Goal: Entertainment & Leisure: Consume media (video, audio)

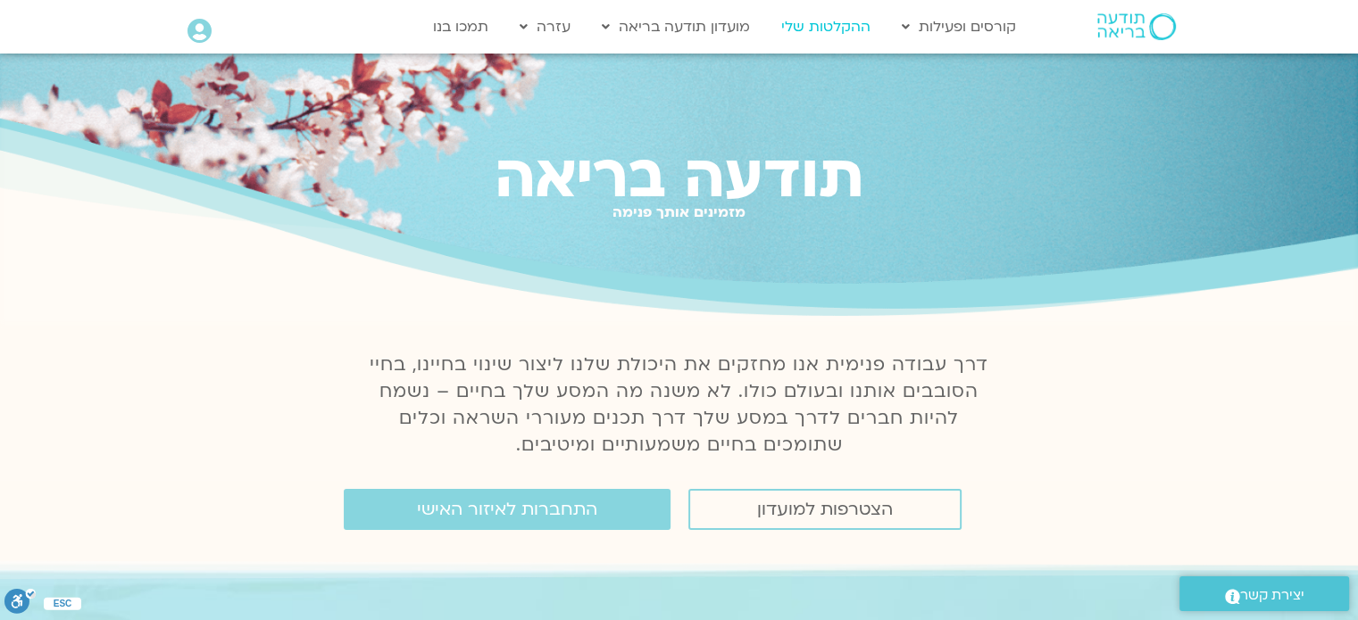
click at [834, 28] on link "ההקלטות שלי" at bounding box center [825, 27] width 107 height 34
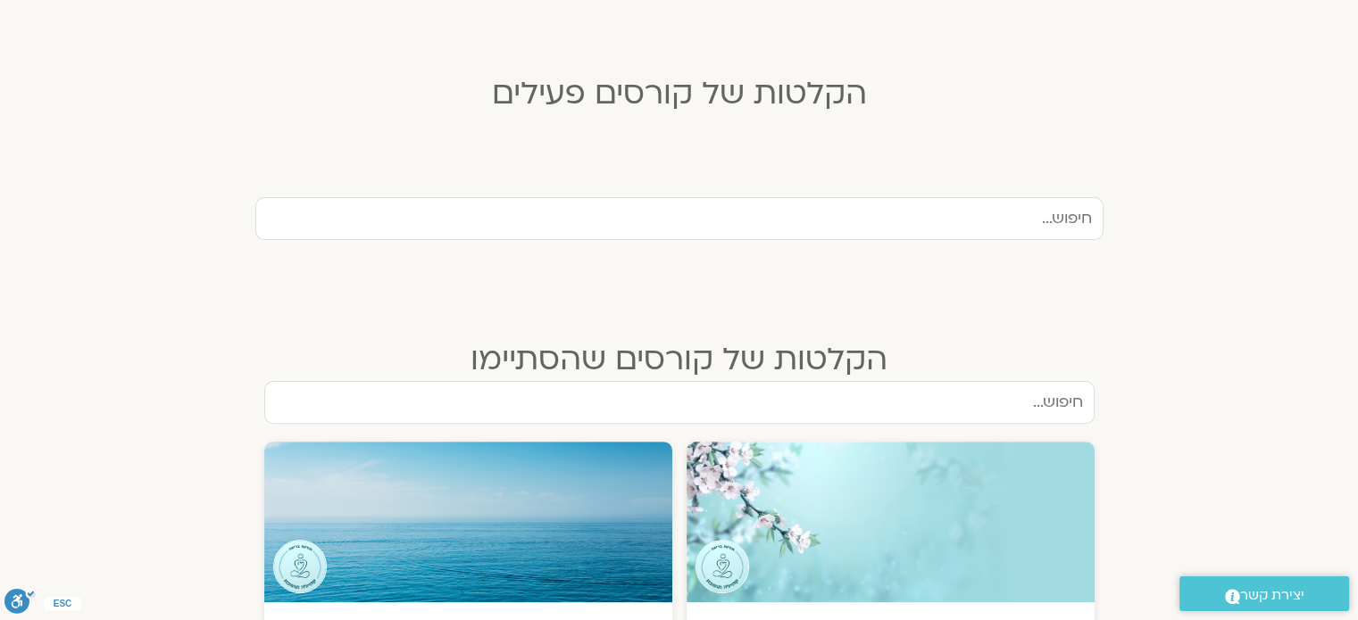
scroll to position [536, 0]
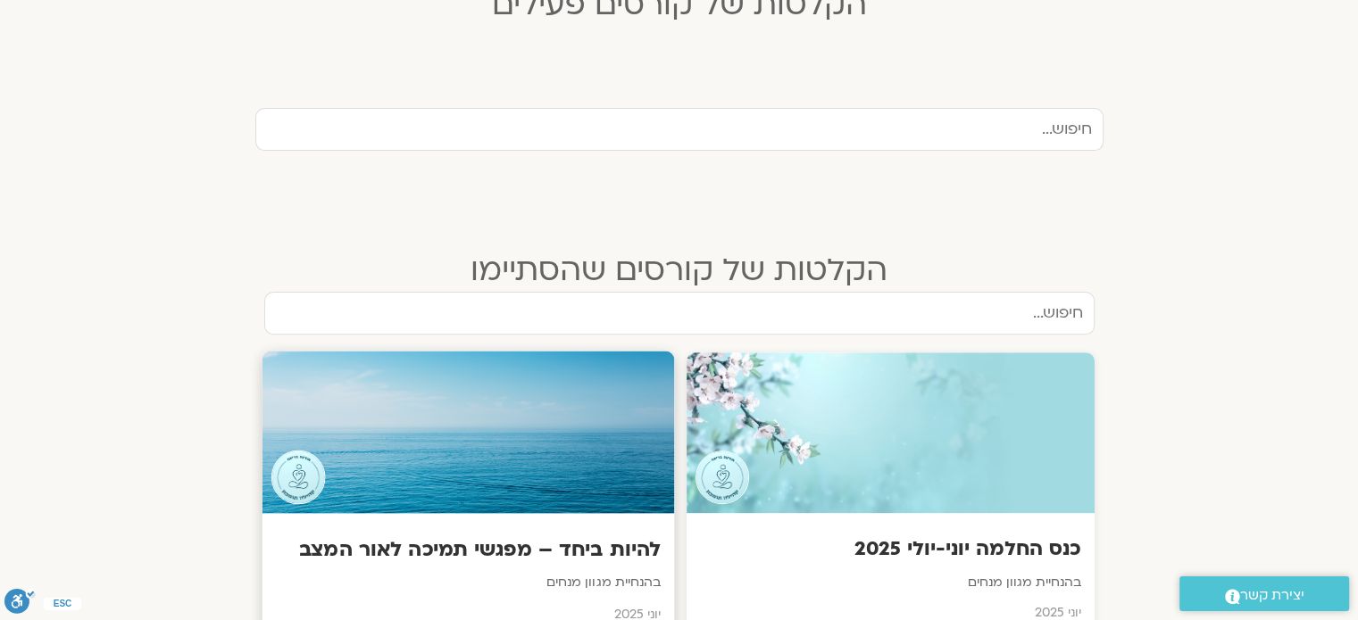
click at [615, 455] on div at bounding box center [468, 433] width 412 height 162
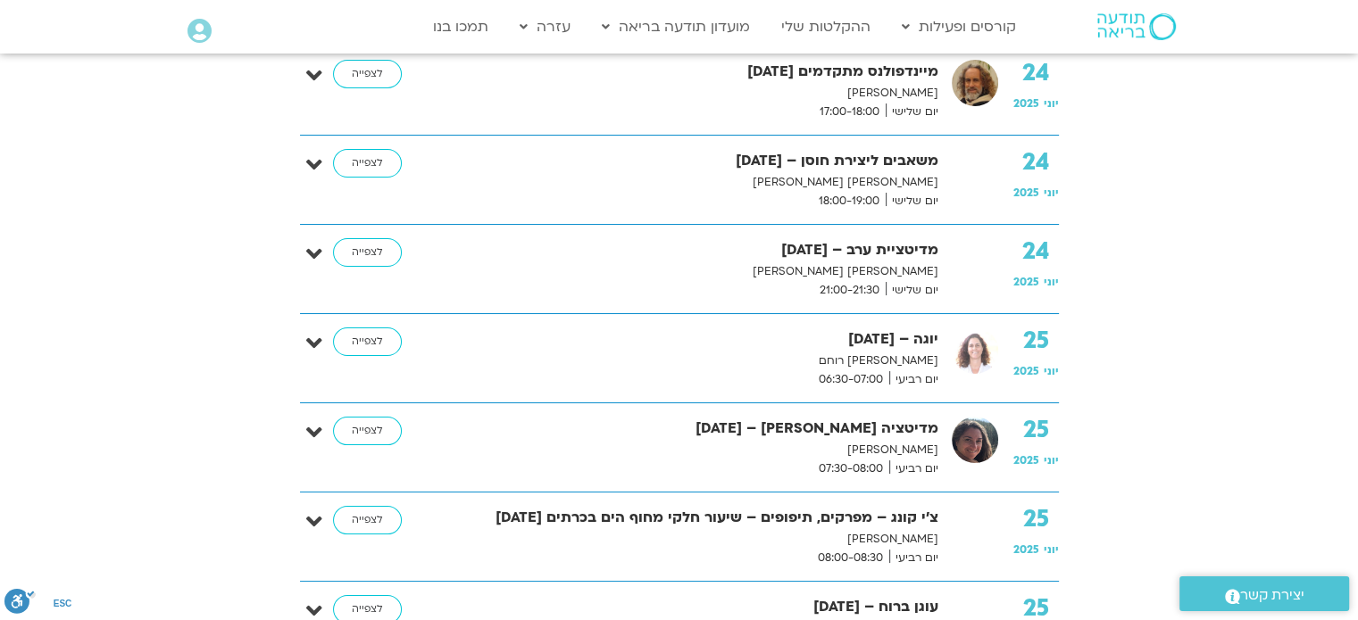
scroll to position [6605, 0]
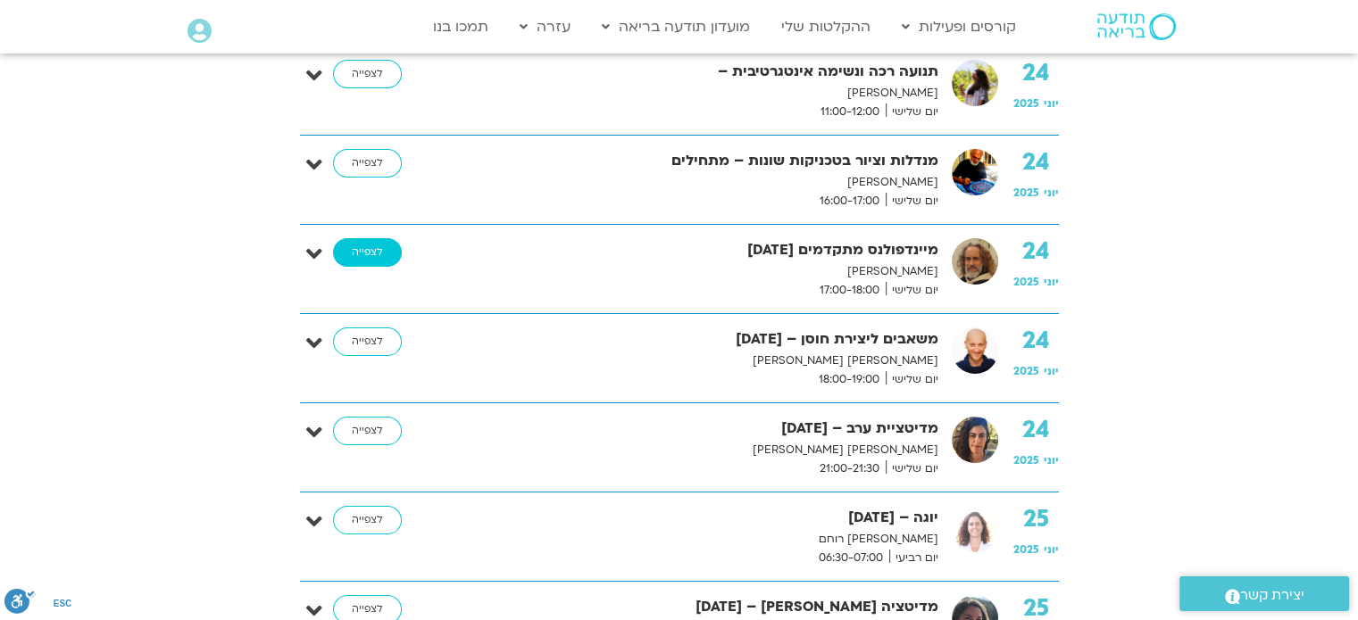
click at [383, 238] on link "לצפייה" at bounding box center [367, 252] width 69 height 29
